Goal: Use online tool/utility: Utilize a website feature to perform a specific function

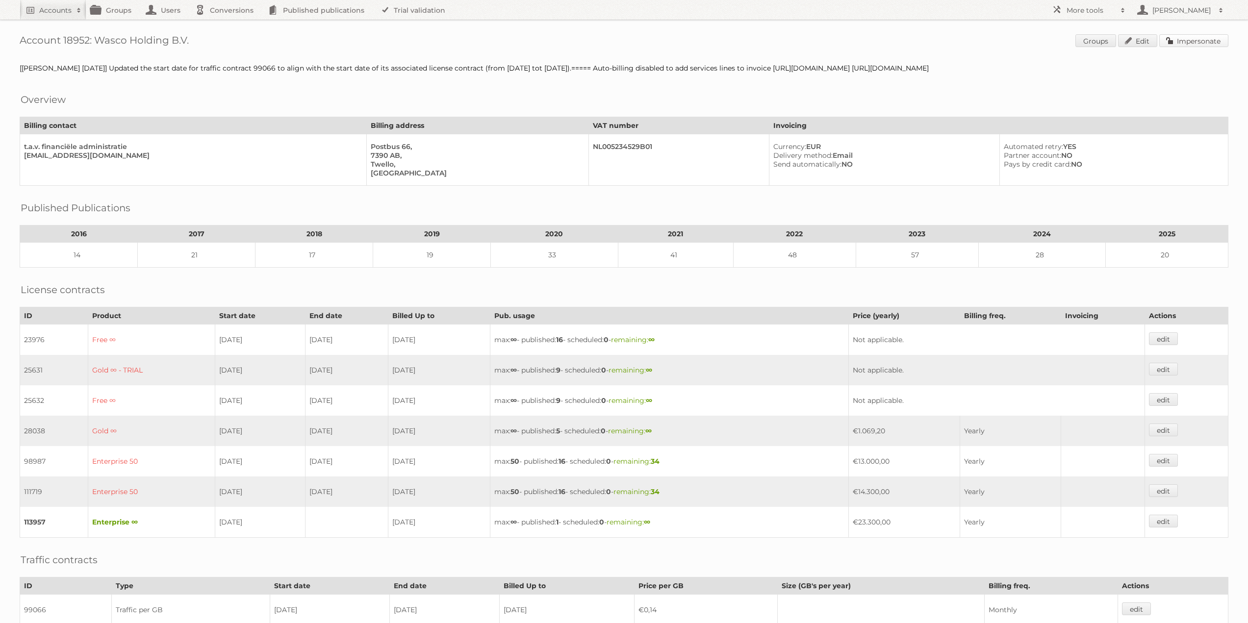
click at [1197, 43] on link "Impersonate" at bounding box center [1193, 40] width 69 height 13
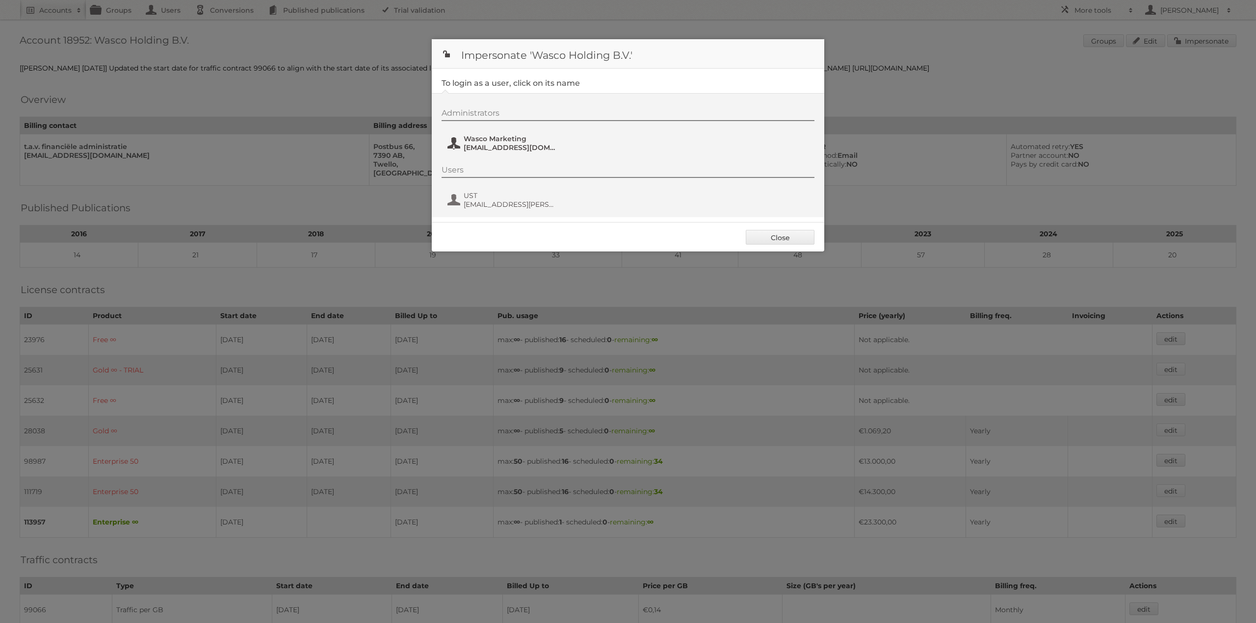
click at [482, 143] on span "marketing@wasco.nl" at bounding box center [510, 147] width 95 height 9
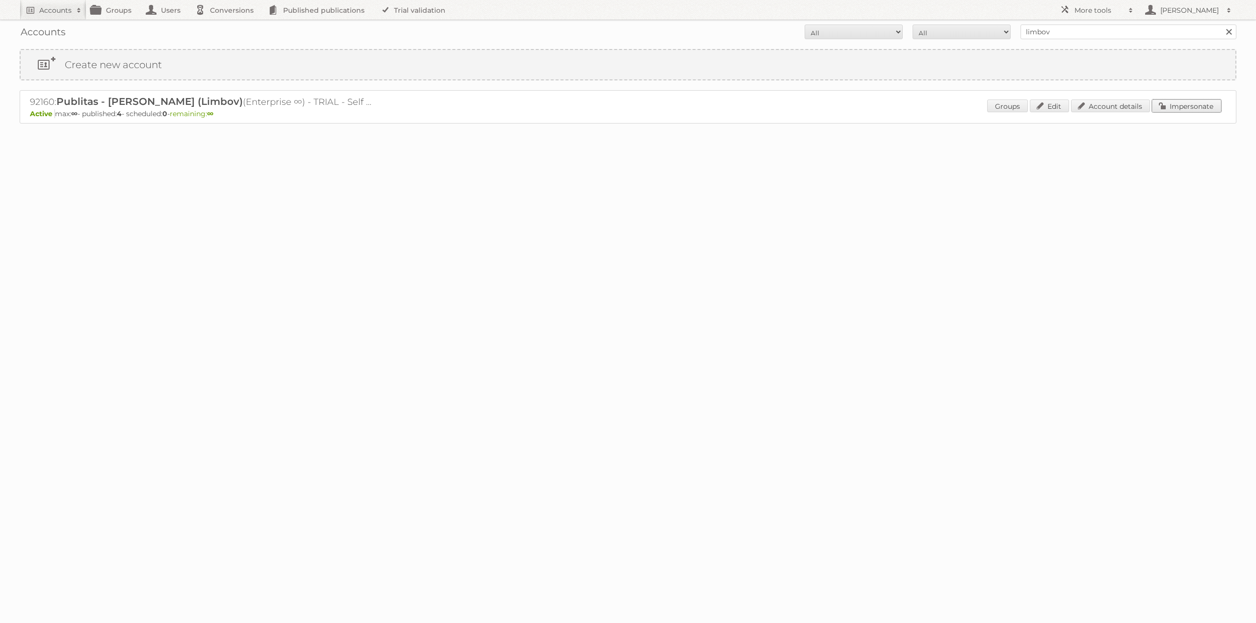
drag, startPoint x: 1191, startPoint y: 105, endPoint x: 1077, endPoint y: 76, distance: 118.6
click at [1191, 105] on link "Impersonate" at bounding box center [1186, 106] width 69 height 13
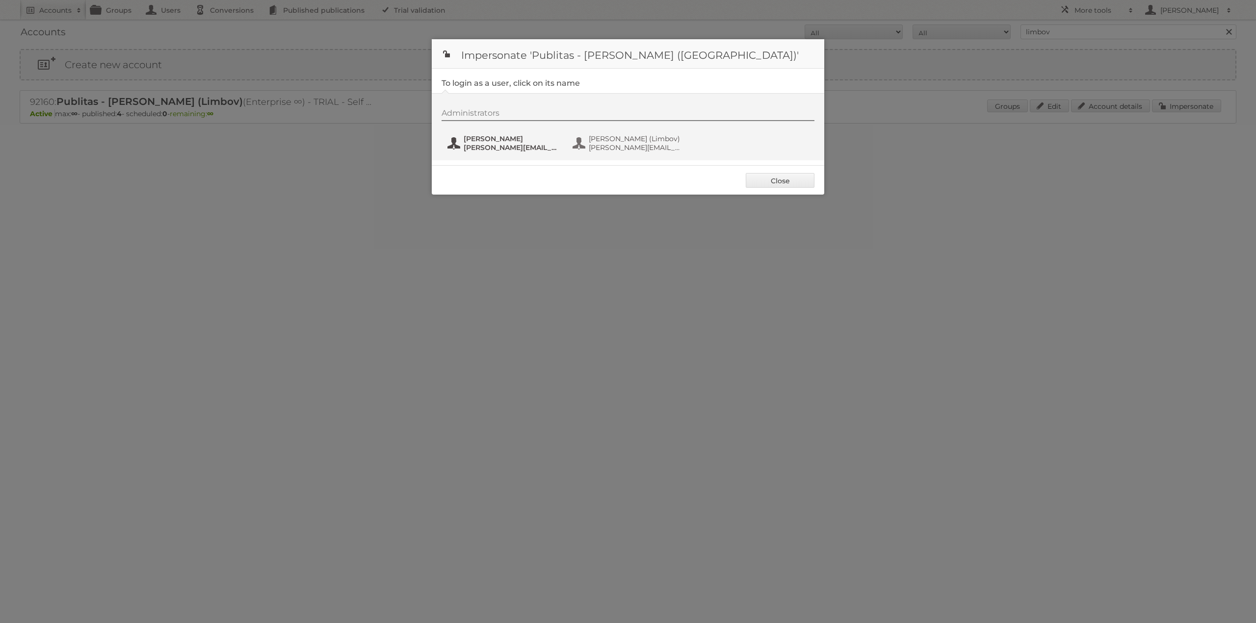
click at [459, 152] on button "[PERSON_NAME] [PERSON_NAME][EMAIL_ADDRESS][DOMAIN_NAME]" at bounding box center [503, 143] width 115 height 20
